Goal: Task Accomplishment & Management: Use online tool/utility

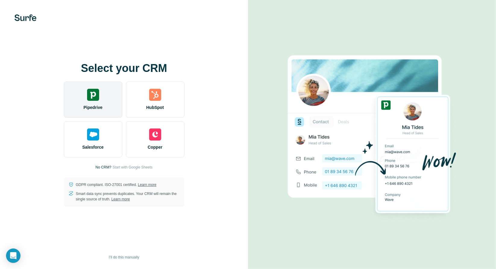
click at [95, 103] on div "Pipedrive" at bounding box center [93, 100] width 58 height 36
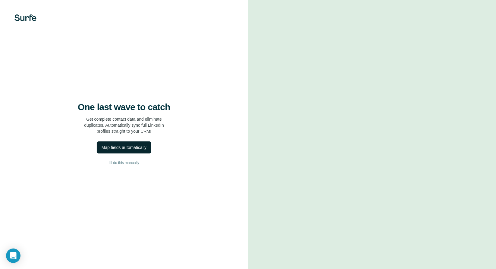
click at [139, 150] on div "Map fields automatically" at bounding box center [123, 148] width 45 height 6
